Goal: Task Accomplishment & Management: Manage account settings

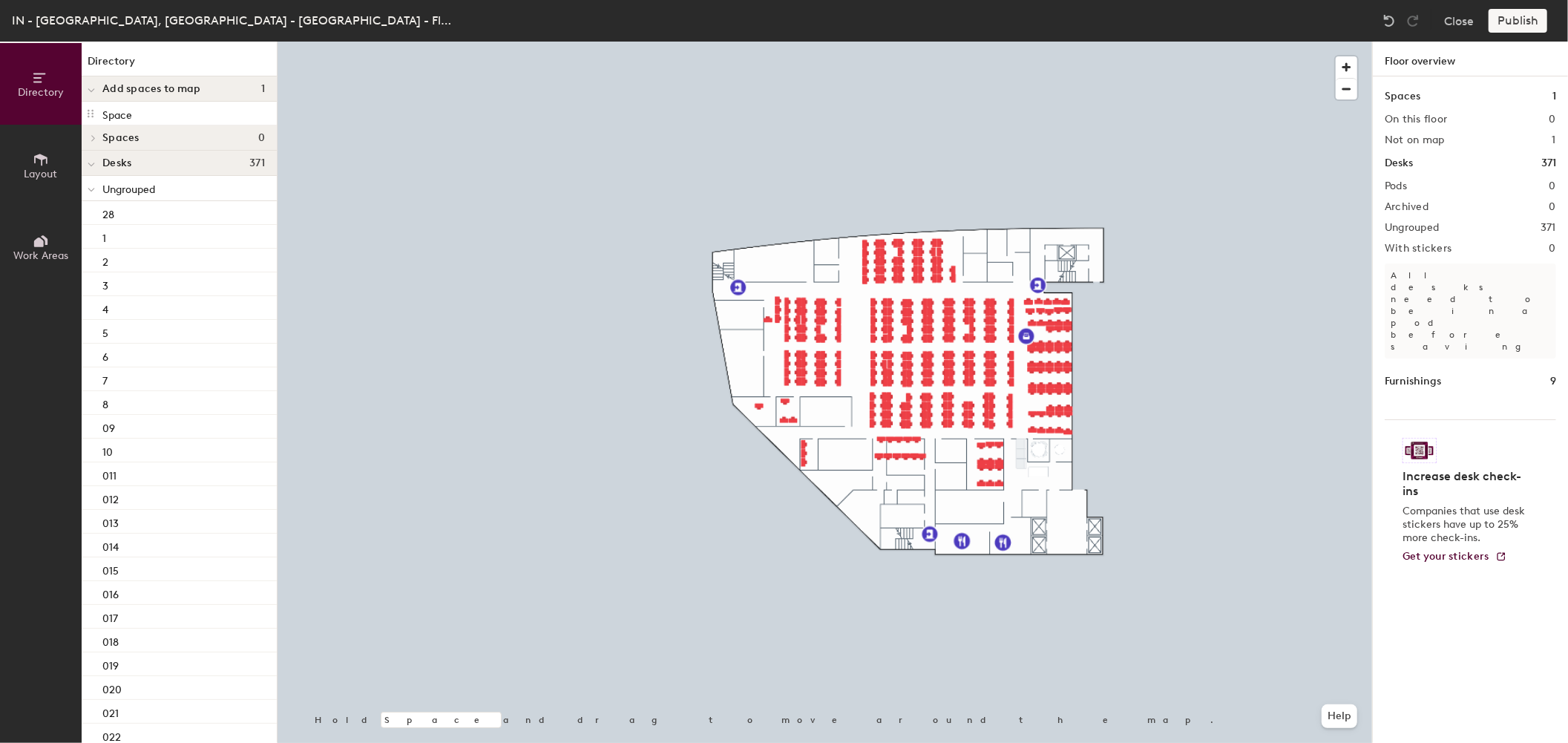
click at [1525, 20] on div "Publish" at bounding box center [1522, 21] width 68 height 24
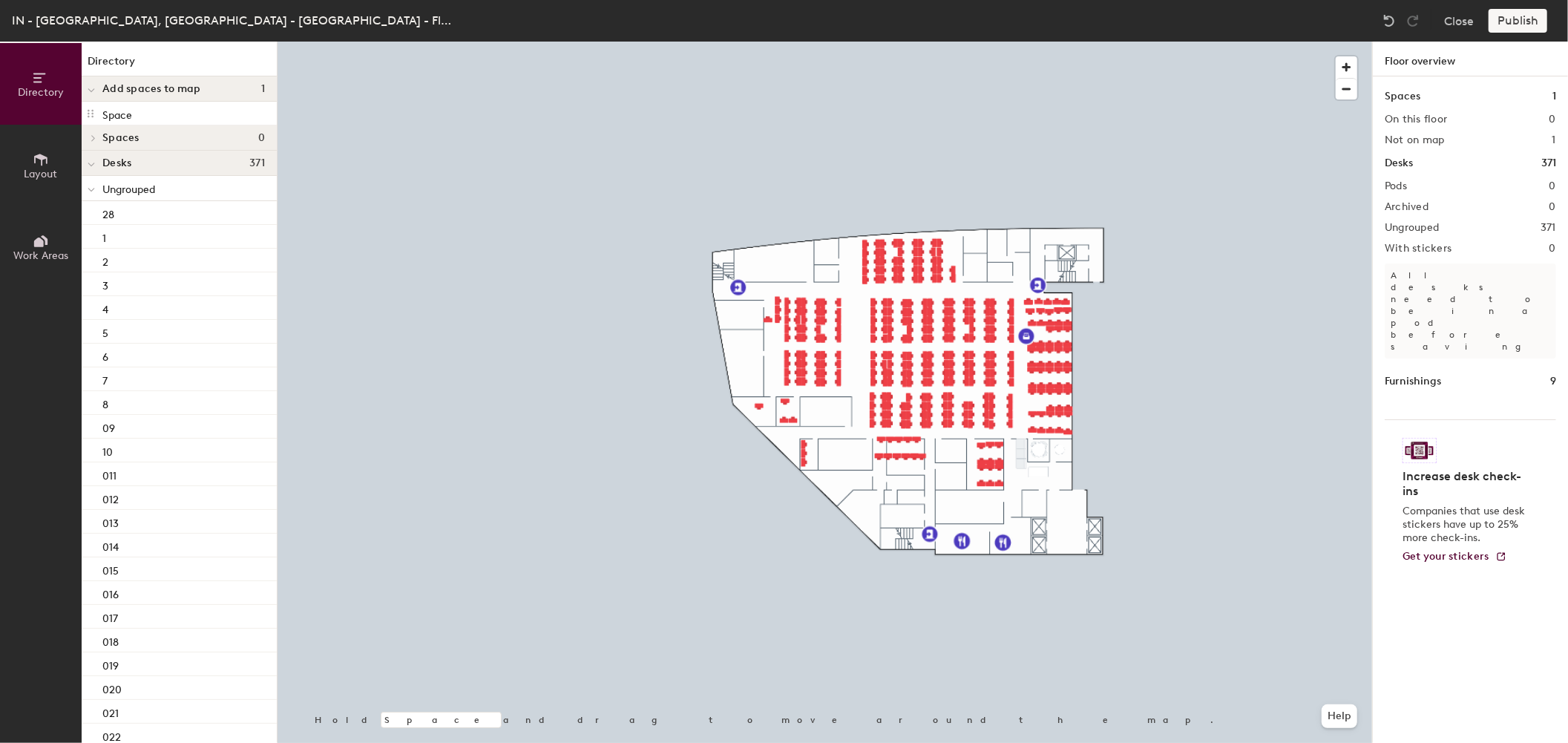
click at [1525, 20] on div "Publish" at bounding box center [1522, 21] width 68 height 24
click at [1512, 20] on div "Publish" at bounding box center [1522, 21] width 68 height 24
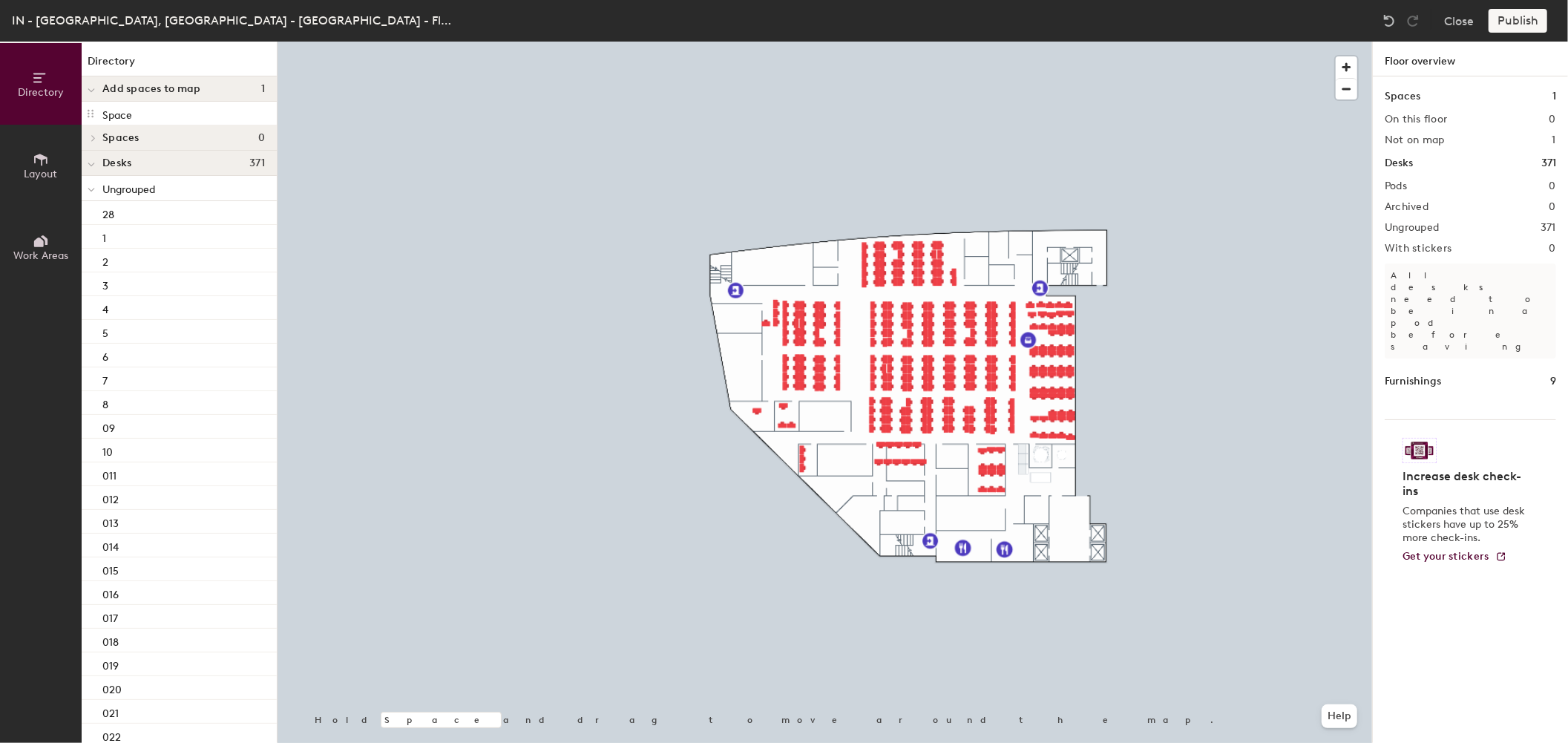
click at [1525, 24] on div "Publish" at bounding box center [1522, 21] width 68 height 24
click at [574, 24] on div "IN - Hyderabad Tech Park, IN - Hyderabad - Floor 11 Close Publish" at bounding box center [784, 20] width 1568 height 42
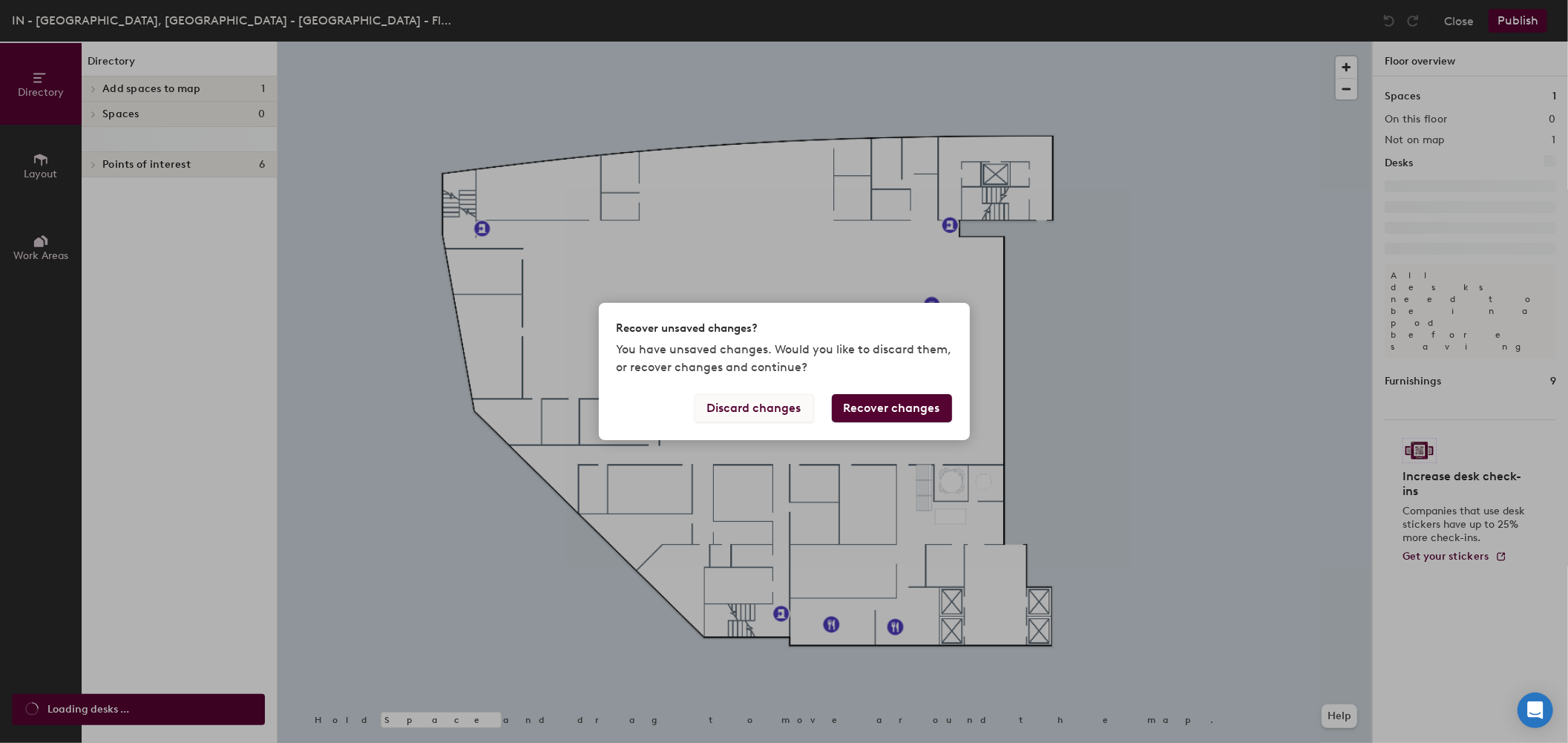
click at [737, 410] on button "Discard changes" at bounding box center [754, 408] width 119 height 28
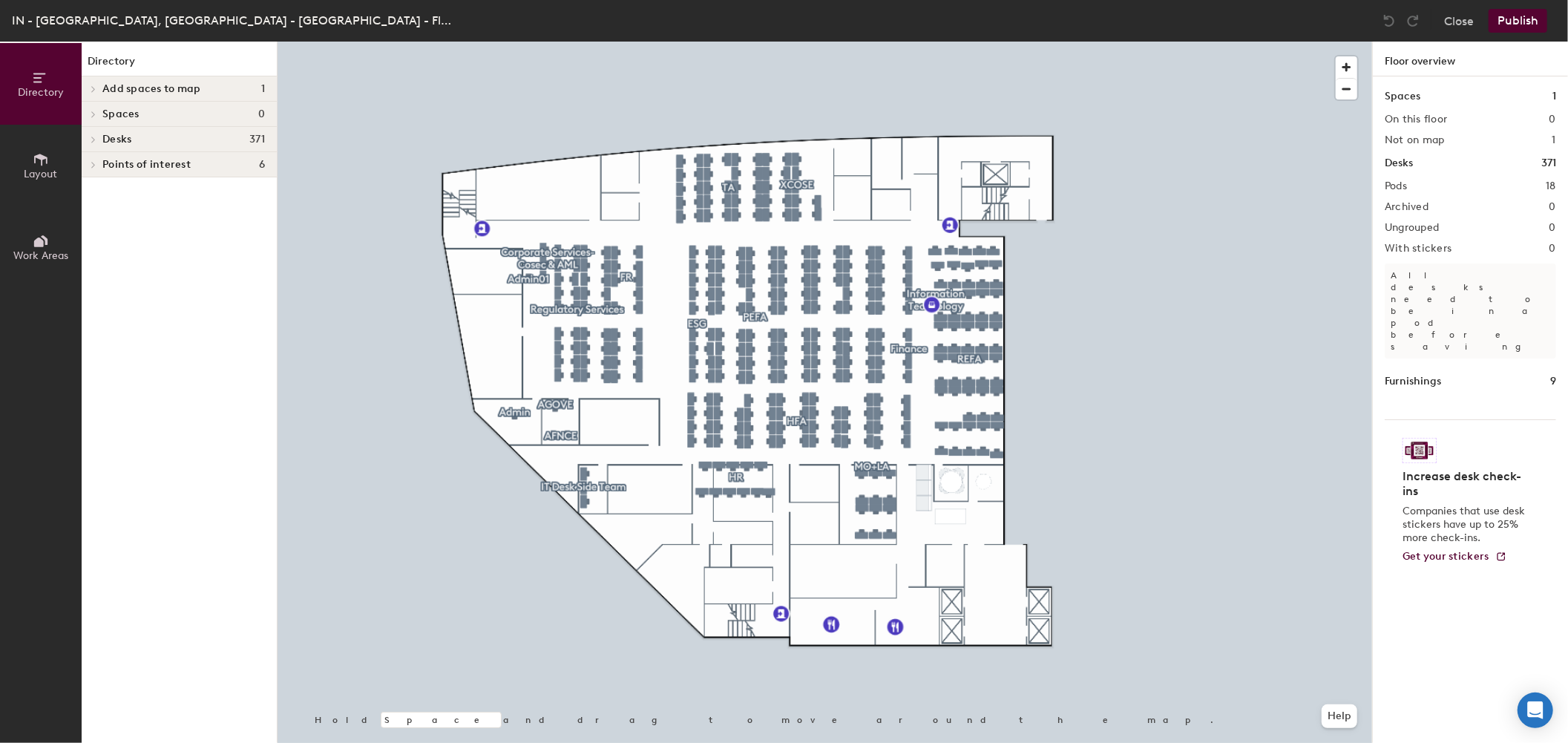
click at [1518, 24] on button "Publish" at bounding box center [1517, 21] width 58 height 24
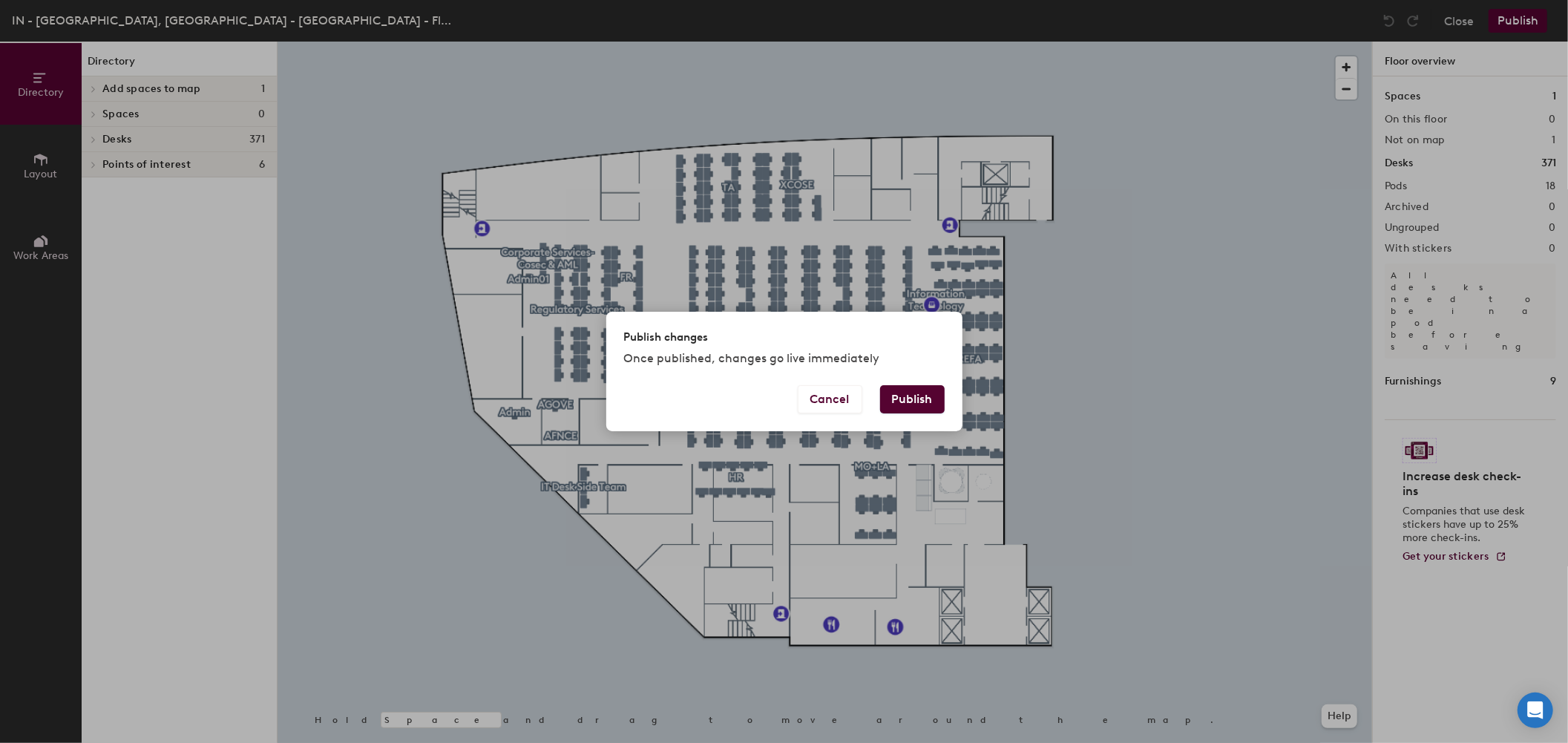
click at [903, 402] on button "Publish" at bounding box center [912, 399] width 65 height 28
